Goal: Contribute content: Add original content to the website for others to see

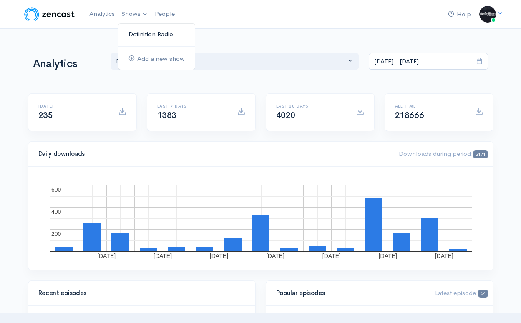
click at [135, 34] on link "Definition Radio" at bounding box center [156, 34] width 76 height 15
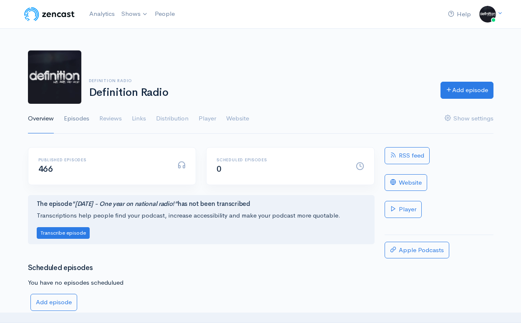
click at [75, 118] on link "Episodes" at bounding box center [76, 119] width 25 height 30
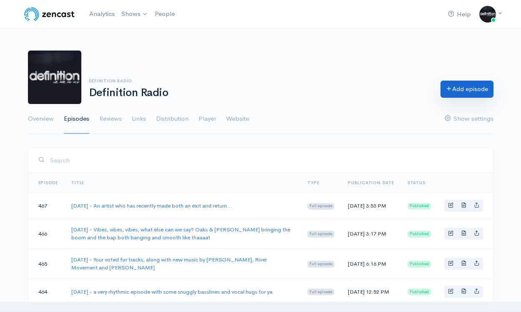
click at [468, 89] on link "Add episode" at bounding box center [467, 89] width 53 height 17
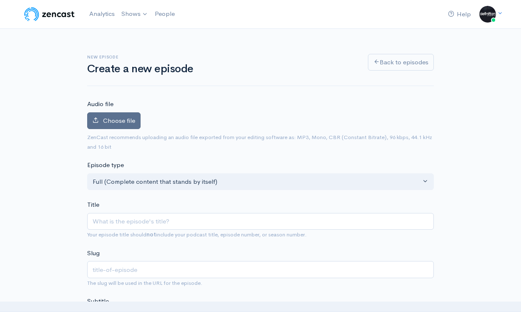
click at [125, 119] on span "Choose file" at bounding box center [119, 120] width 32 height 8
click at [0, 0] on input "Choose file" at bounding box center [0, 0] width 0 height 0
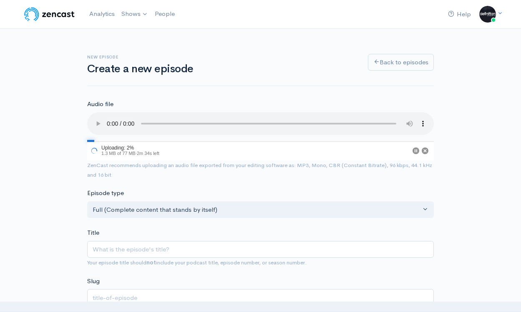
scroll to position [9, 0]
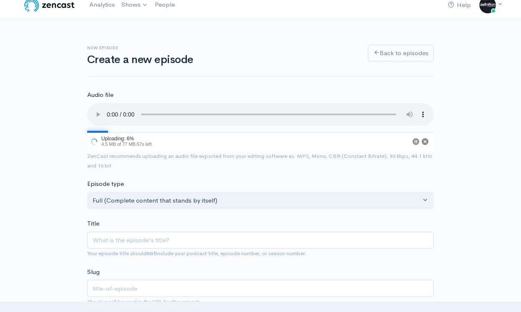
click at [426, 138] on circle "Cancel" at bounding box center [425, 141] width 7 height 7
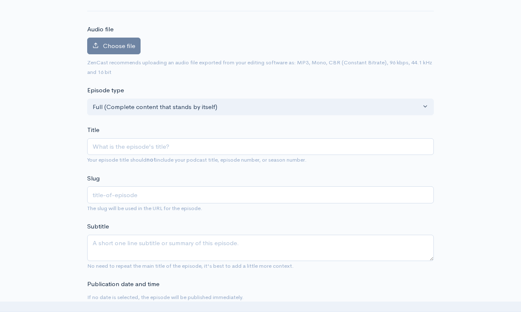
scroll to position [78, 0]
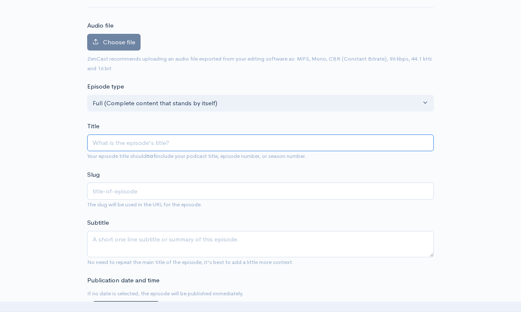
click at [123, 142] on input "Title" at bounding box center [260, 142] width 347 height 17
type input "20"
type input "202"
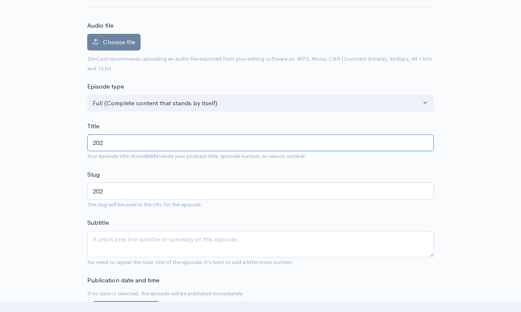
type input "2025"
type input "2025/7"
type input "20257"
type input "[DATE]"
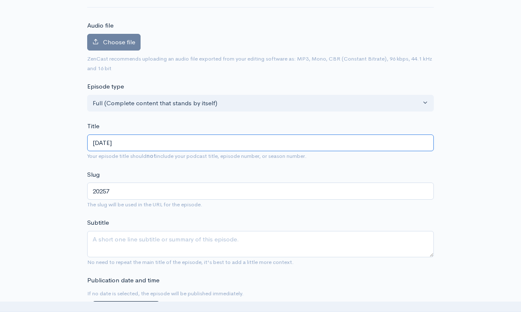
type input "2025719"
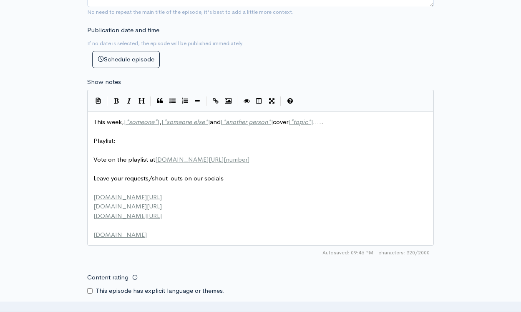
scroll to position [329, 0]
type input "[DATE] -"
type textarea "This week, [*someone*], [*someone else*] and [*another person*] cover [*topic*]…"
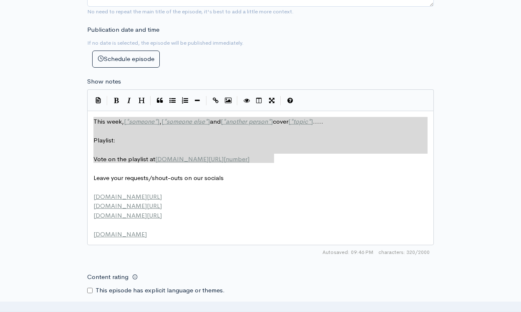
drag, startPoint x: 277, startPoint y: 155, endPoint x: 17, endPoint y: 98, distance: 266.6
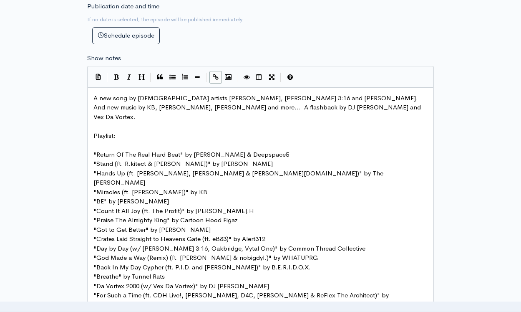
scroll to position [345, 0]
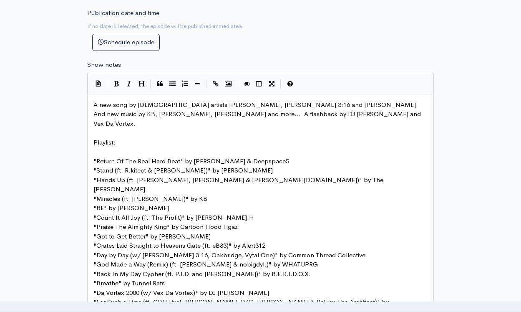
type textarea "A new song by [DEMOGRAPHIC_DATA] artists [PERSON_NAME], [PERSON_NAME] 3:16 and …"
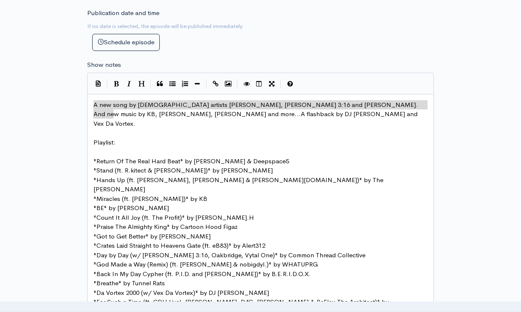
drag, startPoint x: 113, startPoint y: 111, endPoint x: 45, endPoint y: 74, distance: 78.0
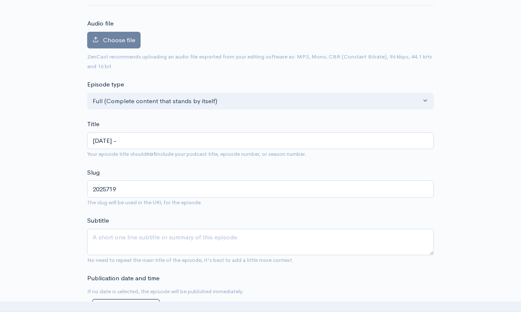
scroll to position [88, 0]
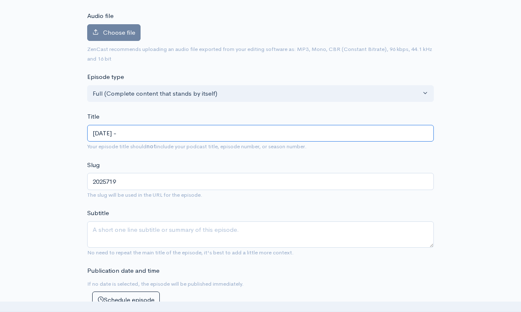
click at [150, 136] on input "[DATE] -" at bounding box center [260, 133] width 347 height 17
paste input "A new song by [DEMOGRAPHIC_DATA] artists [PERSON_NAME], [PERSON_NAME] 3:16 and …"
type input "[DATE] - A new song by [DEMOGRAPHIC_DATA] artists [PERSON_NAME], [PERSON_NAME] …"
type input "2025719-a-new-song-by-aussie-artists-vytal-one-[PERSON_NAME]-316-and-oakbridge-…"
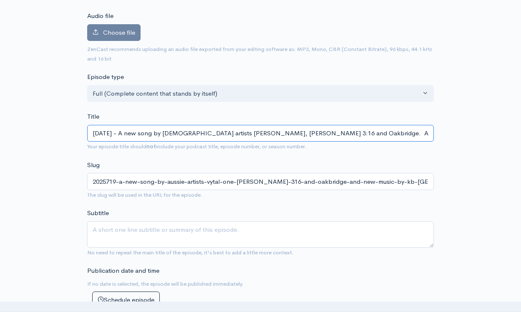
click at [159, 136] on input "[DATE] - A new song by [DEMOGRAPHIC_DATA] artists [PERSON_NAME], [PERSON_NAME] …" at bounding box center [260, 133] width 347 height 17
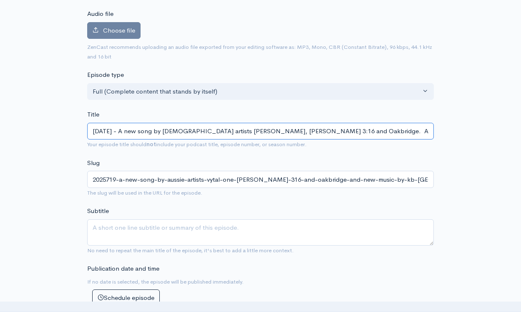
scroll to position [91, 0]
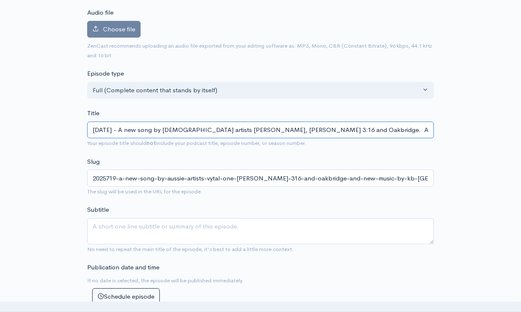
drag, startPoint x: 170, startPoint y: 128, endPoint x: 133, endPoint y: 129, distance: 37.1
click at [133, 129] on input "[DATE] - A new song by [DEMOGRAPHIC_DATA] artists [PERSON_NAME], [PERSON_NAME] …" at bounding box center [260, 129] width 347 height 17
type input "[DATE] - A new song by Vytal One, [PERSON_NAME] 3:16 and [PERSON_NAME]. And new…"
type input "2025719-a-new-song-by-vytal-one-[PERSON_NAME]-316-and-oakbridge-and-new-music-b…"
click at [169, 127] on input "[DATE] - A new song by Vytal One, [PERSON_NAME] 3:16 and [PERSON_NAME]. And new…" at bounding box center [260, 129] width 347 height 17
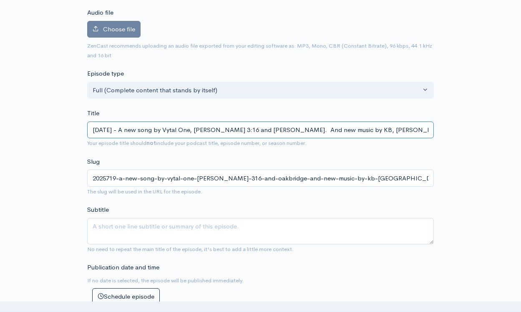
drag, startPoint x: 161, startPoint y: 128, endPoint x: 129, endPoint y: 128, distance: 32.1
click at [129, 128] on input "[DATE] - A new song by Vytal One, [PERSON_NAME] 3:16 and [PERSON_NAME]. And new…" at bounding box center [260, 129] width 347 height 17
type input "[DATE] - nby Vytal One, [PERSON_NAME] 3:16 and [GEOGRAPHIC_DATA]. And new music…"
type input "2025719-nby-vytal-one-[PERSON_NAME]-316-and-oakbridge-and-new-music-by-kb-[GEOG…"
type input "[DATE] - [PERSON_NAME] Vytal One, [PERSON_NAME] 3:16 and [GEOGRAPHIC_DATA]. And…"
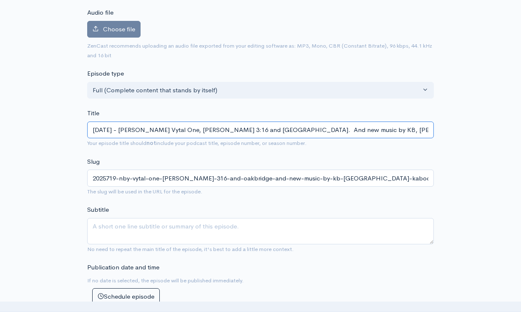
type input "2025719-[PERSON_NAME]-one-[PERSON_NAME]-316-and-oakbridge-and-new-music-by-kb-[…"
type input "[DATE] - new by Vytal One, [PERSON_NAME] 3:16 and Oakbridge. And new music by K…"
type input "2025719-new-by-vytal-one-[PERSON_NAME]-316-and-oakbridge-and-new-music-by-kb-[G…"
type input "[DATE] - new mby Vytal One, [PERSON_NAME] 3:16 and [GEOGRAPHIC_DATA]. And new m…"
type input "2025719-new-mby-vytal-one-[PERSON_NAME]-316-and-oakbridge-and-new-music-by-kb-[…"
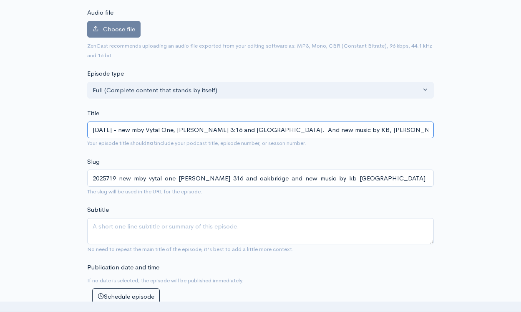
type input "[DATE] - new muby Vytal One, [PERSON_NAME] 3:16 and [GEOGRAPHIC_DATA]. And new …"
type input "2025719-new-muby-vytal-one-[PERSON_NAME]-316-and-oakbridge-and-new-music-by-kb-…"
type input "[DATE] - new musby Vytal One, [PERSON_NAME] 3:16 and [GEOGRAPHIC_DATA]. And new…"
type input "2025719-new-musby-vytal-one-[PERSON_NAME]-316-and-oakbridge-and-new-music-by-kb…"
type input "[DATE] - new musiby Vytal One, [PERSON_NAME] 3:16 and [GEOGRAPHIC_DATA]. And ne…"
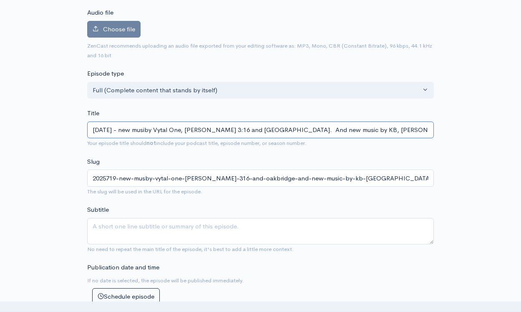
type input "2025719-new-musiby-vytal-one-[PERSON_NAME]-316-and-oakbridge-and-new-music-by-k…"
type input "[DATE] - new musicby Vytal One, [PERSON_NAME] 3:16 and [GEOGRAPHIC_DATA]. And n…"
type input "2025719-new-musicby-vytal-one-[PERSON_NAME]-316-and-oakbridge-and-new-music-by-…"
type input "[DATE] - new music by [PERSON_NAME], [PERSON_NAME] 3:16 and Oakbridge. And new …"
type input "2025719-new-music-by-vytal-one-[PERSON_NAME]-316-and-oakbridge-and-new-music-by…"
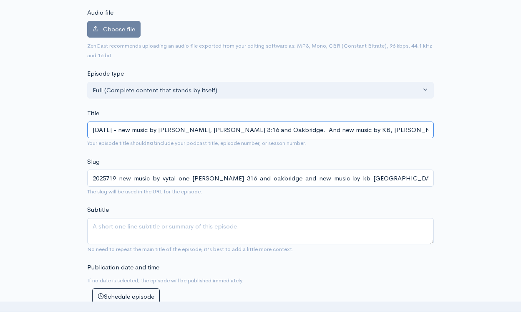
drag, startPoint x: 337, startPoint y: 127, endPoint x: 277, endPoint y: 127, distance: 60.9
click at [277, 127] on input "[DATE] - new music by [PERSON_NAME], [PERSON_NAME] 3:16 and Oakbridge. And new …" at bounding box center [260, 129] width 347 height 17
type input "[DATE] - new music by [PERSON_NAME], [PERSON_NAME] 3:16 and OakbridgeKB, [GEOGR…"
type input "2025719-new-music-by-vytal-one-[PERSON_NAME]-316-and-oakbridgekb-[GEOGRAPHIC_DA…"
type input "[DATE] - new music by [PERSON_NAME], [PERSON_NAME] 3:16 and [PERSON_NAME], KB, …"
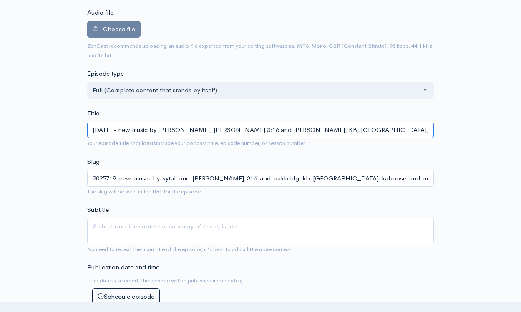
type input "2025719-new-music-by-vytal-one-[PERSON_NAME]-316-and-[GEOGRAPHIC_DATA]-kb-[GEOG…"
type input "[DATE] - new music by [PERSON_NAME], [PERSON_NAME] 3:16 and Oakbridge. And new …"
type input "2025719-new-music-by-vytal-one-[PERSON_NAME]-316-and-oakbridge-and-new-music-by…"
type input "[DATE] - new music by [PERSON_NAME], [PERSON_NAME] 3:16 and OakbridgeKB, [GEOGR…"
type input "2025719-new-music-by-vytal-one-[PERSON_NAME]-316-and-oakbridgekb-[GEOGRAPHIC_DA…"
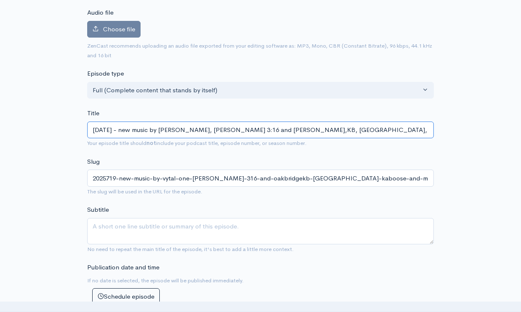
type input "[DATE] - new music by [PERSON_NAME], [PERSON_NAME] 3:16 and [PERSON_NAME], KB, …"
type input "2025719-new-music-by-vytal-one-[PERSON_NAME]-316-and-[GEOGRAPHIC_DATA]-kb-[GEOG…"
click at [385, 123] on input "[DATE] - new music by [PERSON_NAME], [PERSON_NAME] 3:16 and [PERSON_NAME], KB, …" at bounding box center [260, 129] width 347 height 17
click at [385, 126] on input "[DATE] - new music by [PERSON_NAME], [PERSON_NAME] 3:16 and [PERSON_NAME], KB, …" at bounding box center [260, 129] width 347 height 17
click at [242, 128] on input "[DATE] - new music by [PERSON_NAME], [PERSON_NAME] 3:16 and [PERSON_NAME], KB, …" at bounding box center [260, 129] width 347 height 17
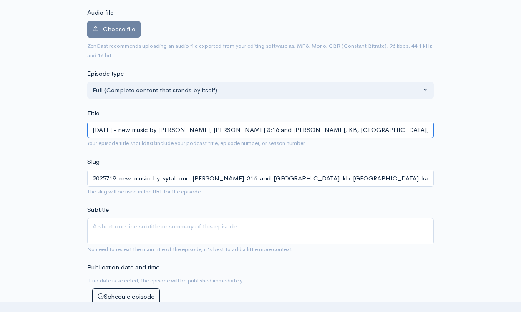
click at [242, 128] on input "[DATE] - new music by [PERSON_NAME], [PERSON_NAME] 3:16 and [PERSON_NAME], KB, …" at bounding box center [260, 129] width 347 height 17
type input "[DATE] - new music by [PERSON_NAME], [PERSON_NAME] 3:16 Oakbridge, KB, [GEOGRAP…"
type input "2025719-new-music-by-vytal-one-[PERSON_NAME]-316-[GEOGRAPHIC_DATA]-kb-[GEOGRAPH…"
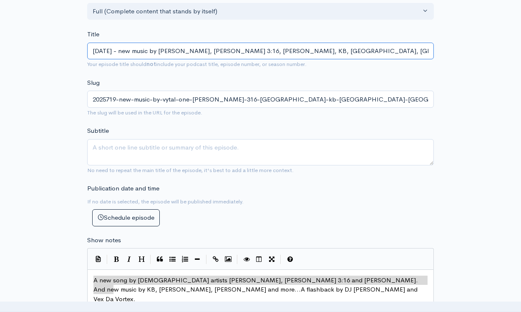
scroll to position [177, 0]
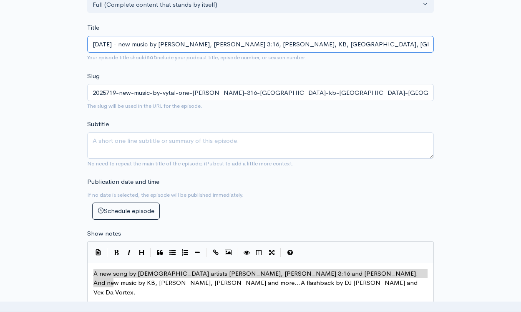
type input "[DATE] - new music by [PERSON_NAME], [PERSON_NAME] 3:16, [PERSON_NAME], KB, [GE…"
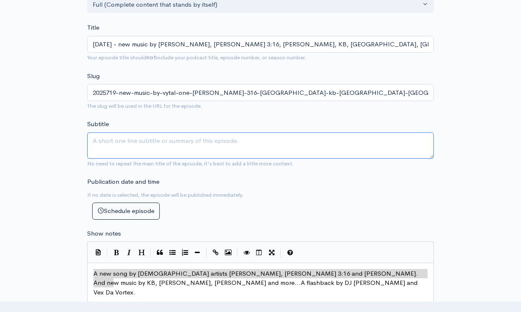
click at [260, 140] on textarea "Subtitle" at bounding box center [260, 145] width 347 height 26
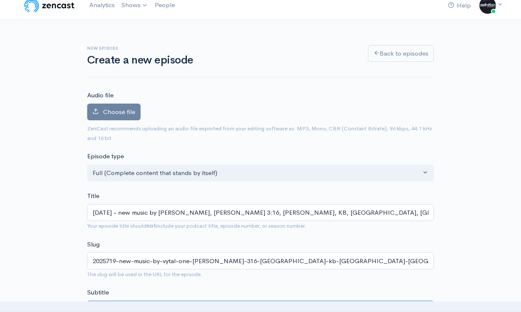
scroll to position [5, 0]
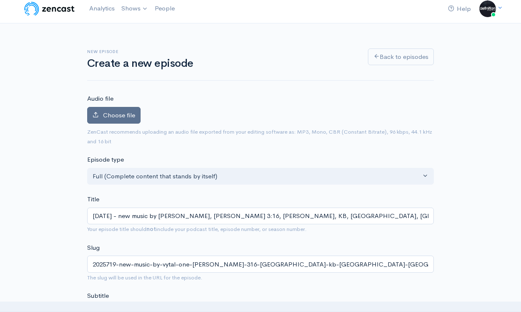
type textarea "Real hip hop by [DEMOGRAPHIC_DATA] artists"
click at [121, 113] on span "Choose file" at bounding box center [119, 115] width 32 height 8
click at [0, 0] on input "Choose file" at bounding box center [0, 0] width 0 height 0
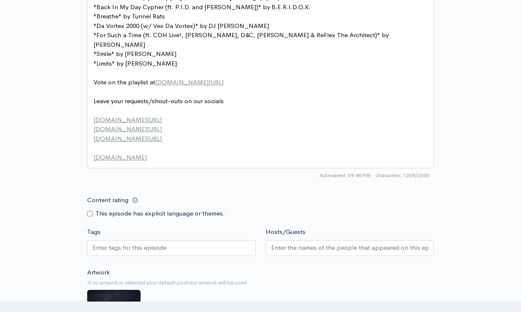
scroll to position [638, 0]
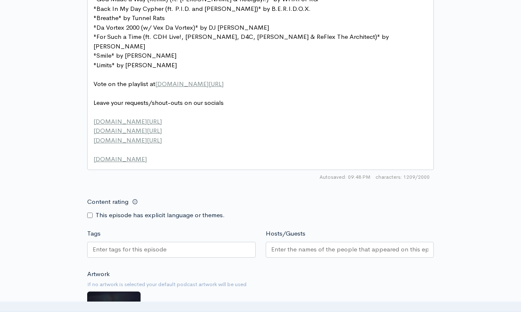
click at [366, 244] on input "Hosts/Guests" at bounding box center [350, 249] width 158 height 10
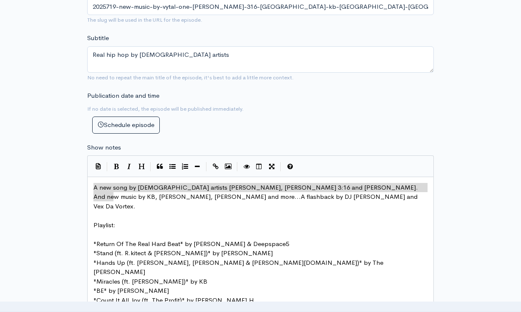
scroll to position [290, 0]
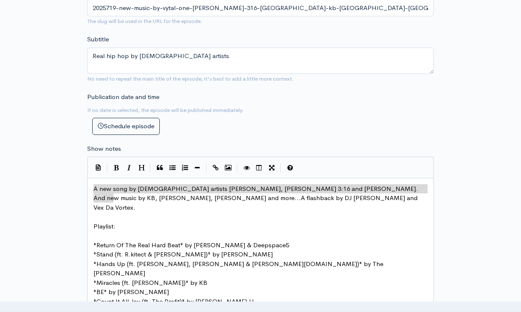
click at [345, 222] on pre "Playlist:" at bounding box center [260, 227] width 337 height 10
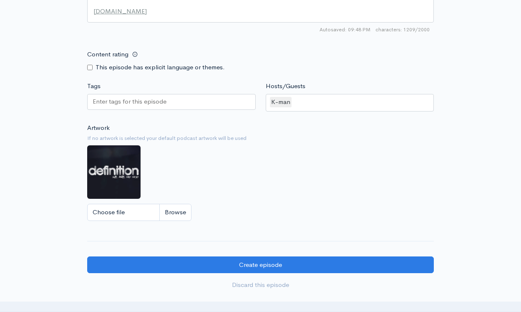
scroll to position [808, 0]
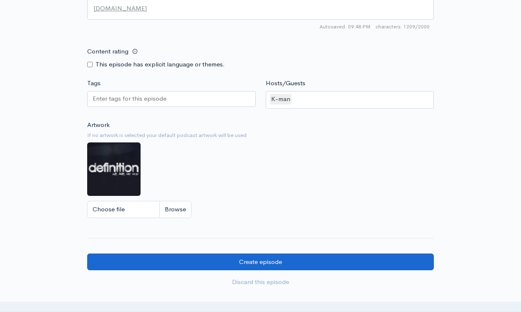
click at [188, 253] on input "Create episode" at bounding box center [260, 261] width 347 height 17
